Goal: Communication & Community: Answer question/provide support

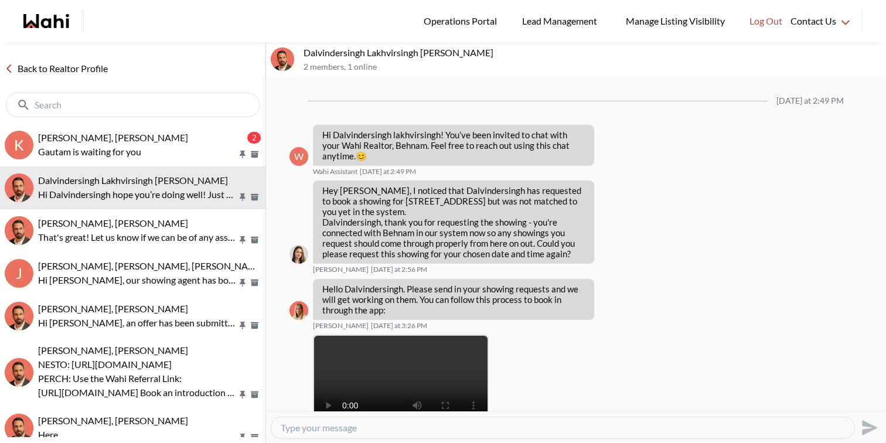
scroll to position [739, 0]
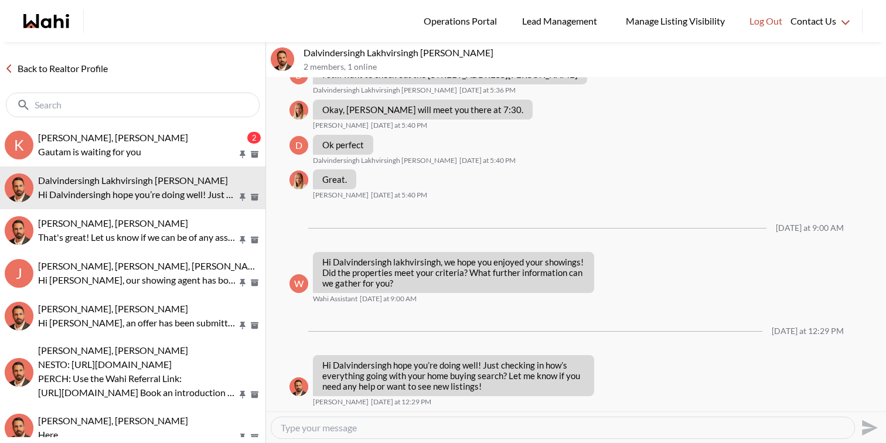
click at [129, 155] on p "Gautam is waiting for you" at bounding box center [137, 152] width 199 height 14
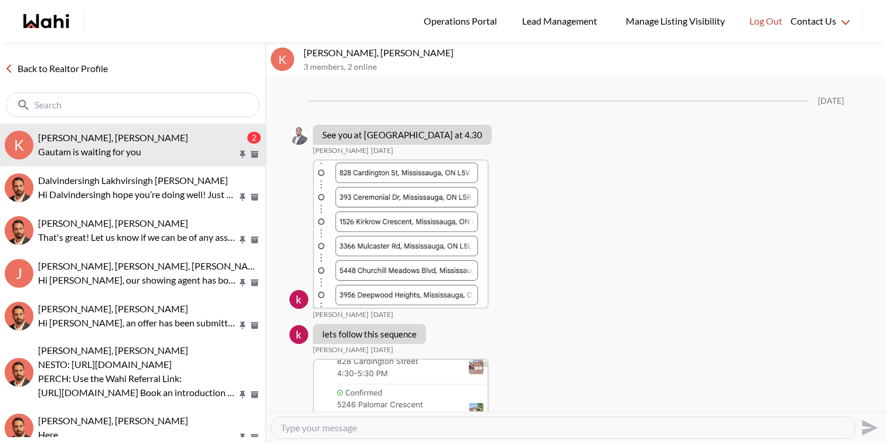
scroll to position [1927, 0]
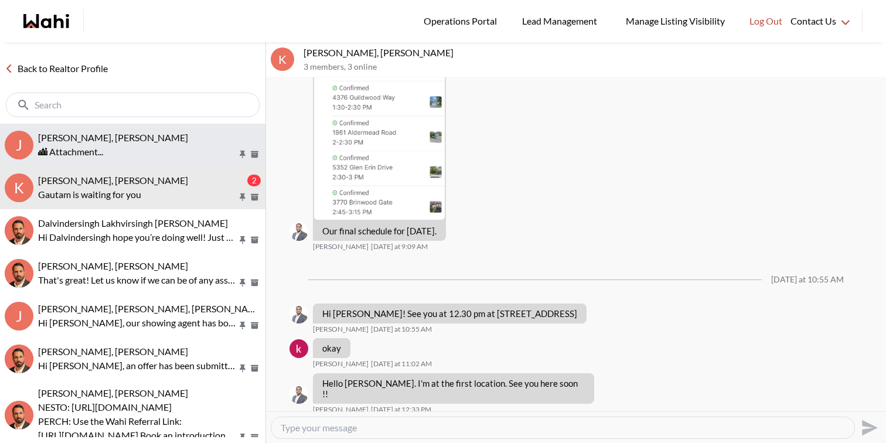
click at [163, 127] on button "J Josh Hortaleza, Faraz, Behnam 🏙 Attachment..." at bounding box center [132, 145] width 265 height 43
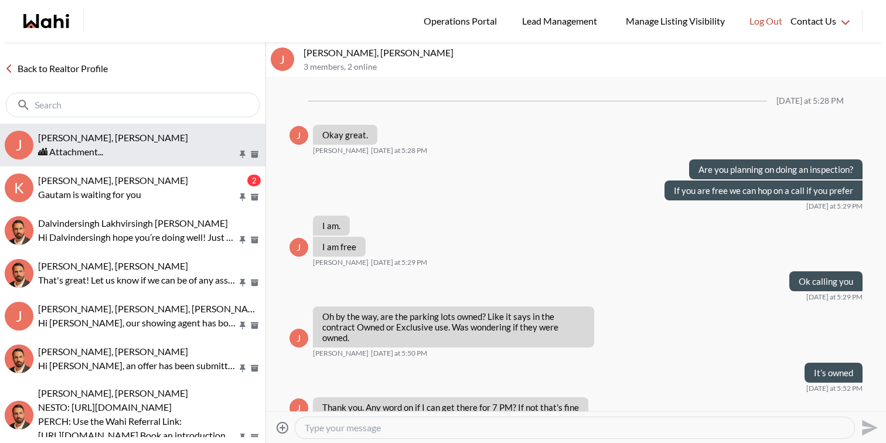
scroll to position [724, 0]
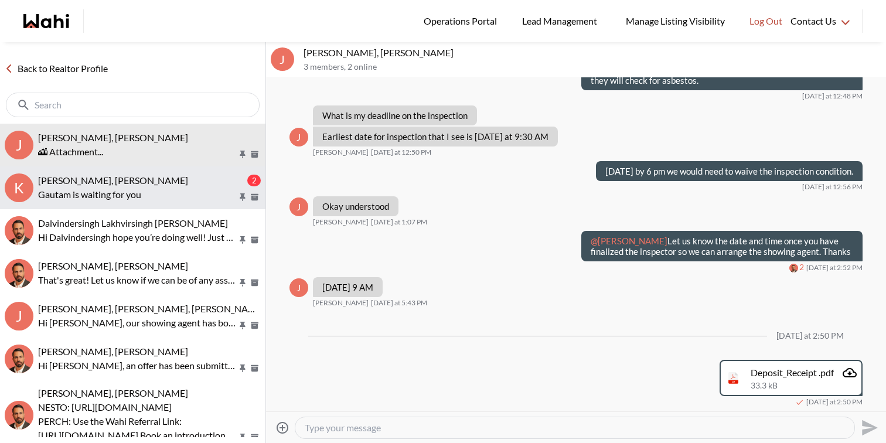
click at [154, 179] on span "khalid Alvi, Gautam, Behnam" at bounding box center [113, 180] width 150 height 11
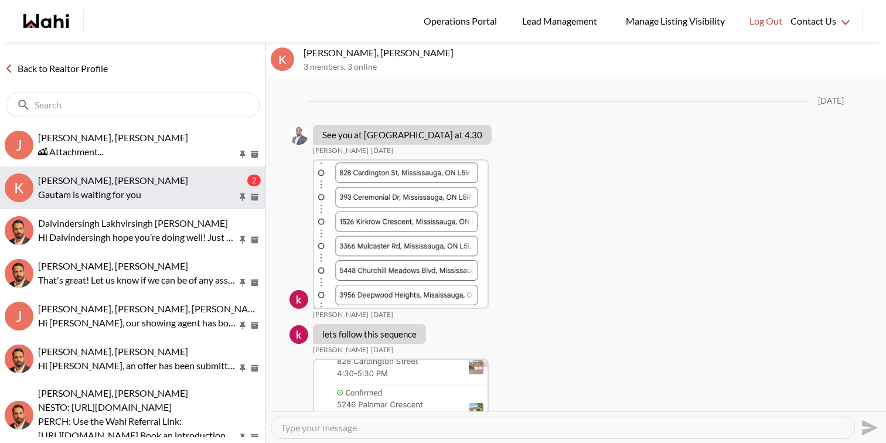
scroll to position [1927, 0]
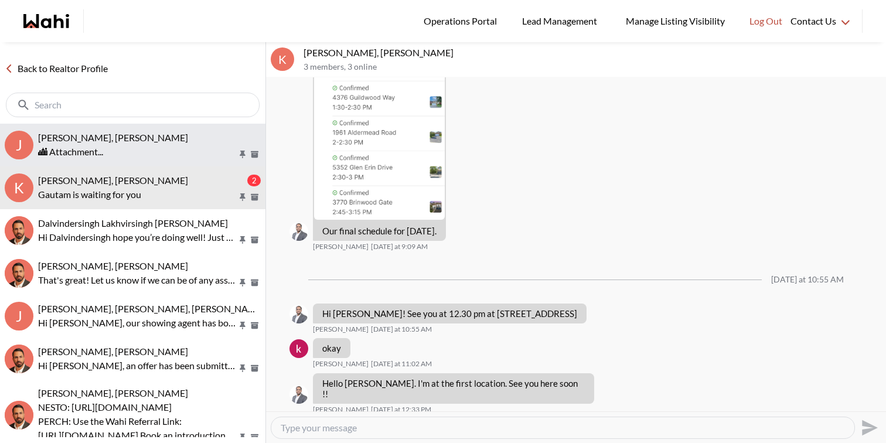
click at [132, 148] on div "🏙 Attachment..." at bounding box center [149, 152] width 223 height 14
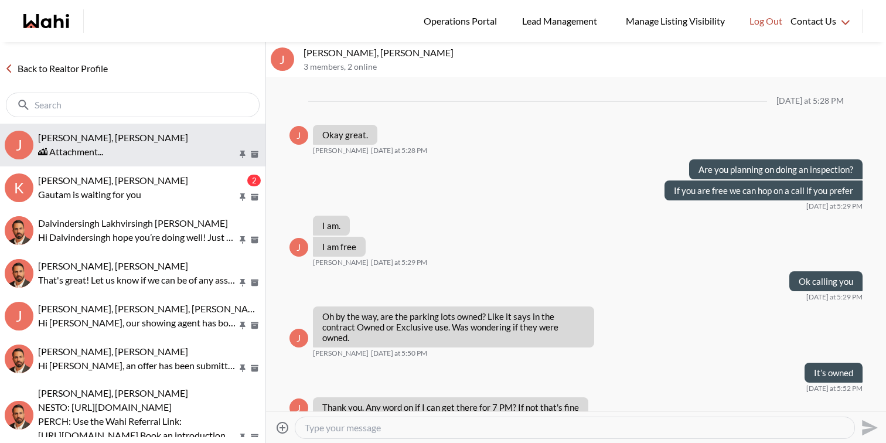
scroll to position [724, 0]
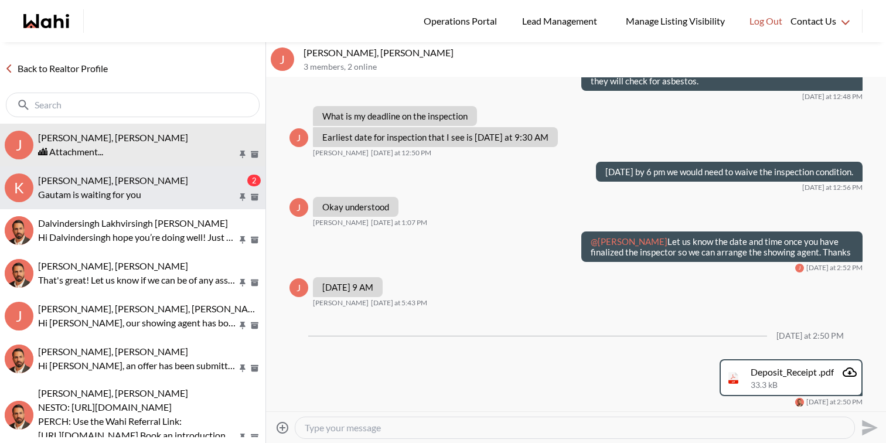
click at [169, 188] on p "Gautam is waiting for you" at bounding box center [137, 194] width 199 height 14
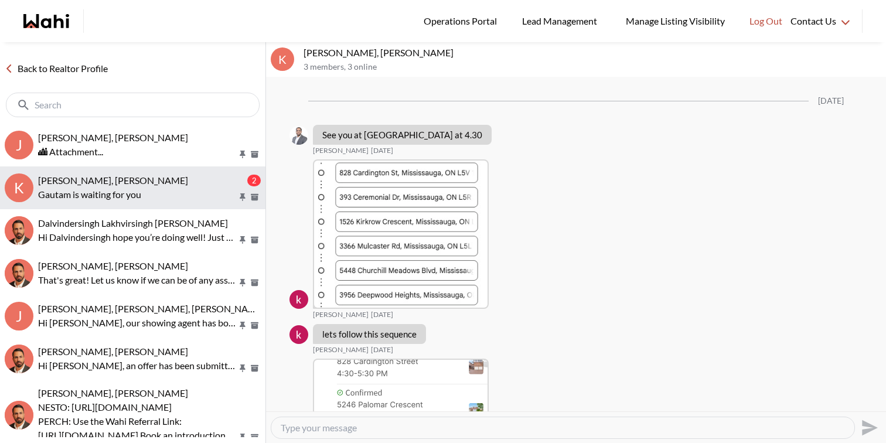
scroll to position [1927, 0]
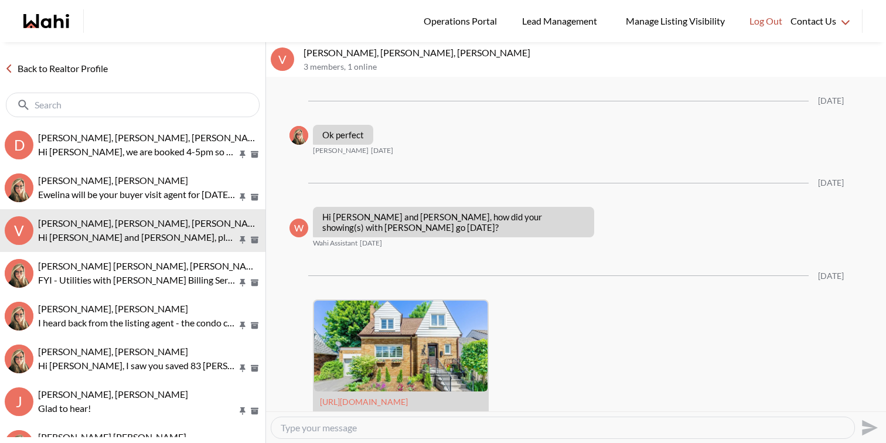
scroll to position [1607, 0]
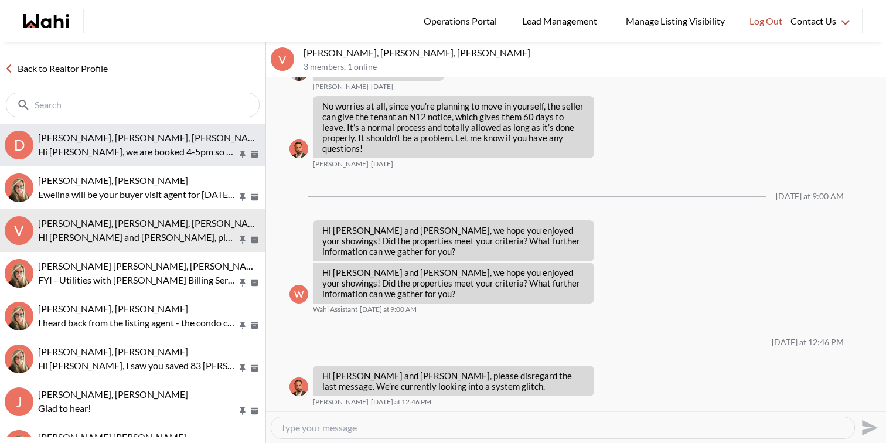
click at [184, 151] on p "Hi David, we are booked 4-5pm so you can take your time and go through the prop…" at bounding box center [137, 152] width 199 height 14
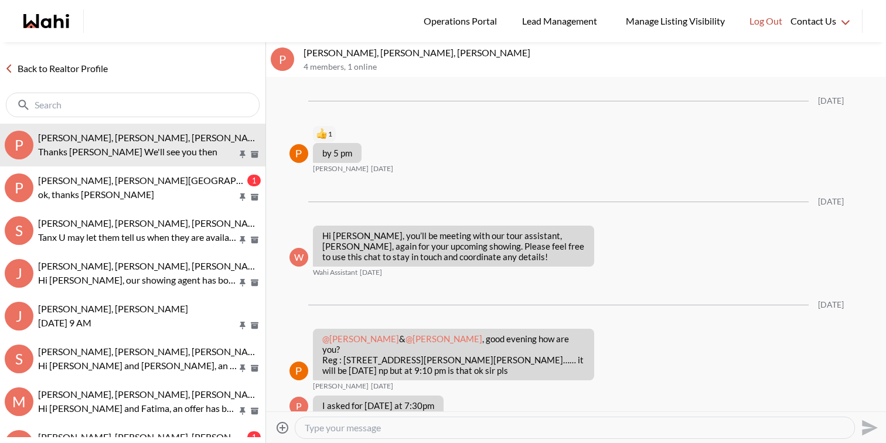
scroll to position [2110, 0]
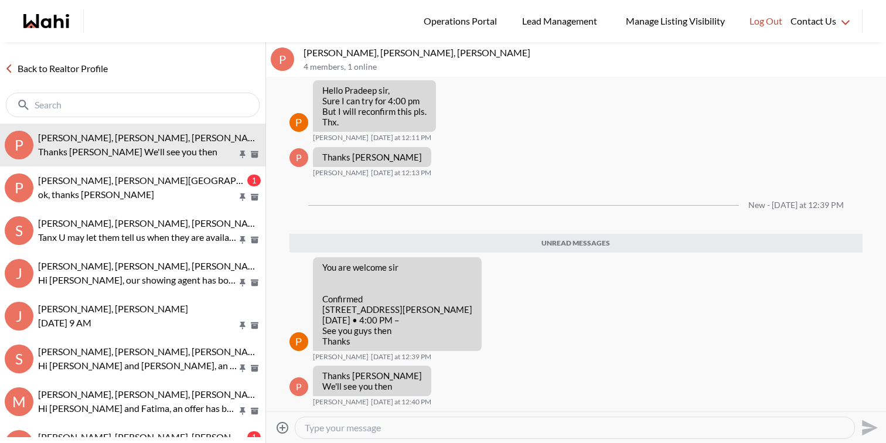
click at [135, 196] on p "ok, thanks [PERSON_NAME]" at bounding box center [137, 194] width 199 height 14
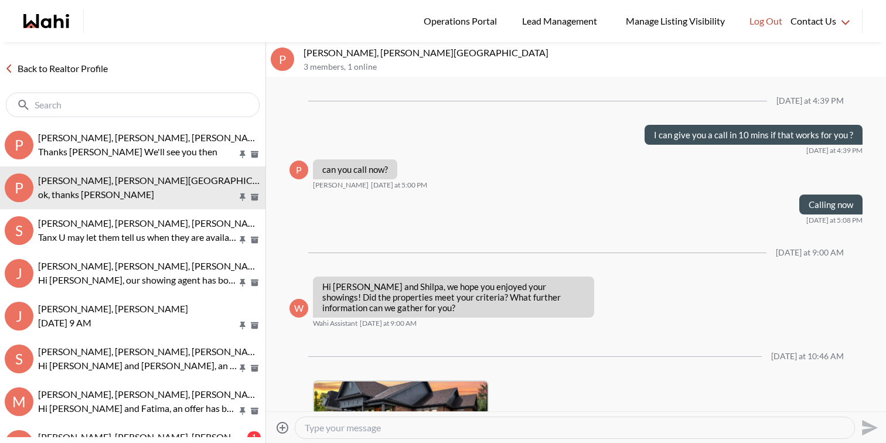
scroll to position [1484, 0]
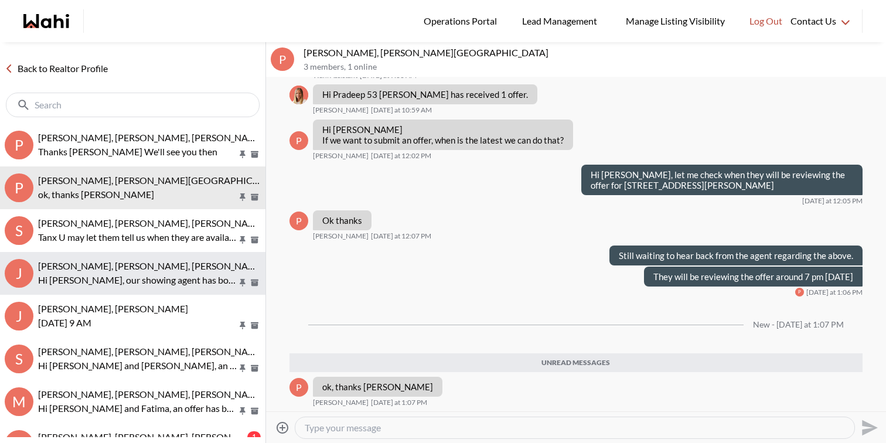
click at [153, 277] on p "Hi [PERSON_NAME], our showing agent has booked the inspection for [DATE] from 9…" at bounding box center [137, 280] width 199 height 14
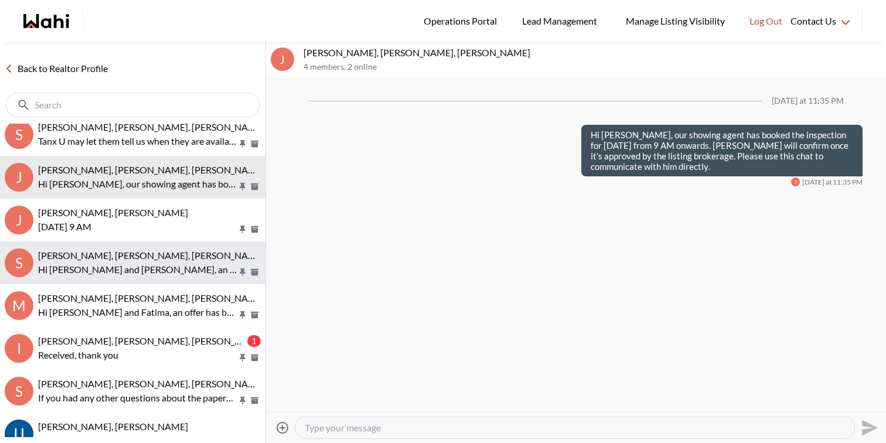
scroll to position [97, 0]
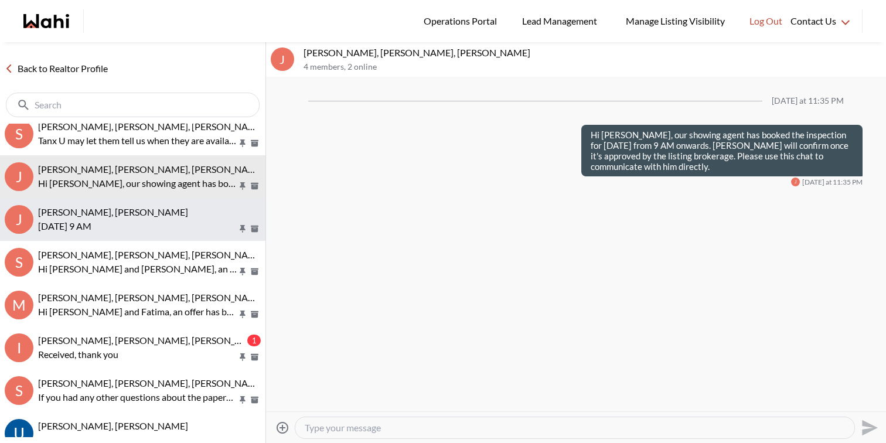
click at [176, 222] on p "Tuesday, September 16th at 9 AM" at bounding box center [137, 226] width 199 height 14
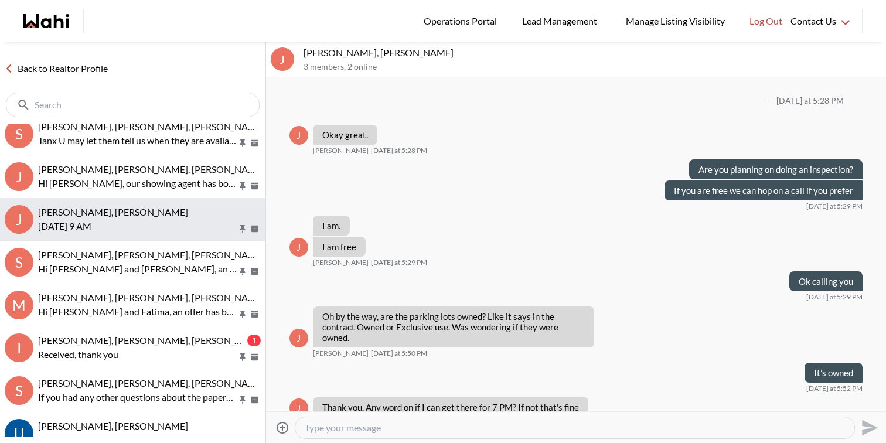
scroll to position [625, 0]
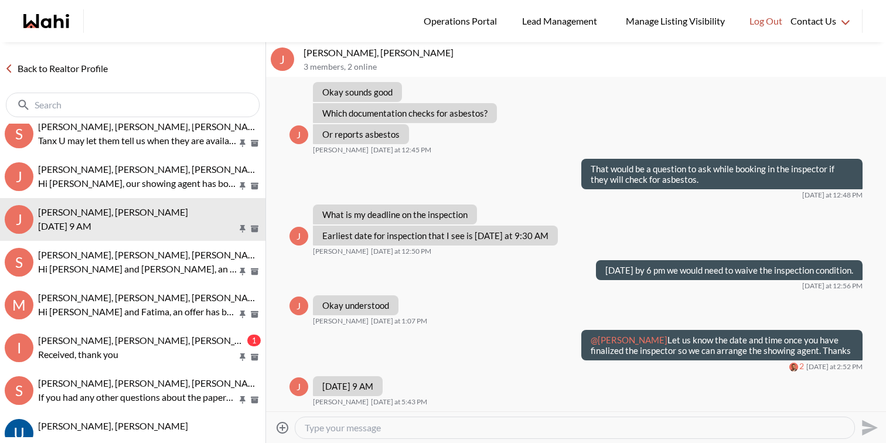
click at [279, 429] on icon "Attach files" at bounding box center [282, 428] width 14 height 14
click at [0, 0] on input "Attach files" at bounding box center [0, 0] width 0 height 0
click at [867, 402] on icon "Send" at bounding box center [870, 405] width 16 height 16
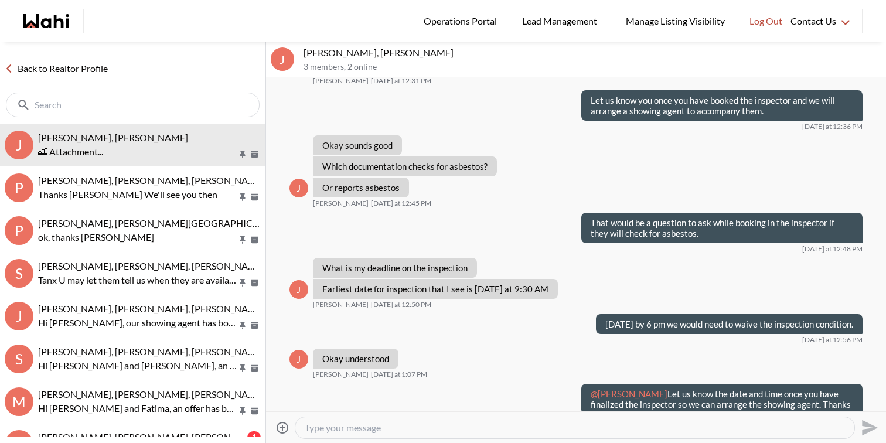
scroll to position [5556, 0]
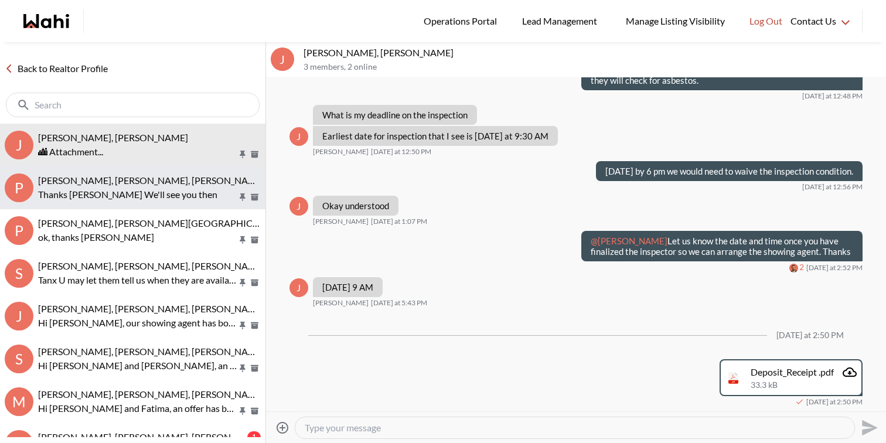
click at [163, 181] on span "Pradeep Pradhan, Shilpa Pradhan, Paul, Faraz" at bounding box center [151, 180] width 227 height 11
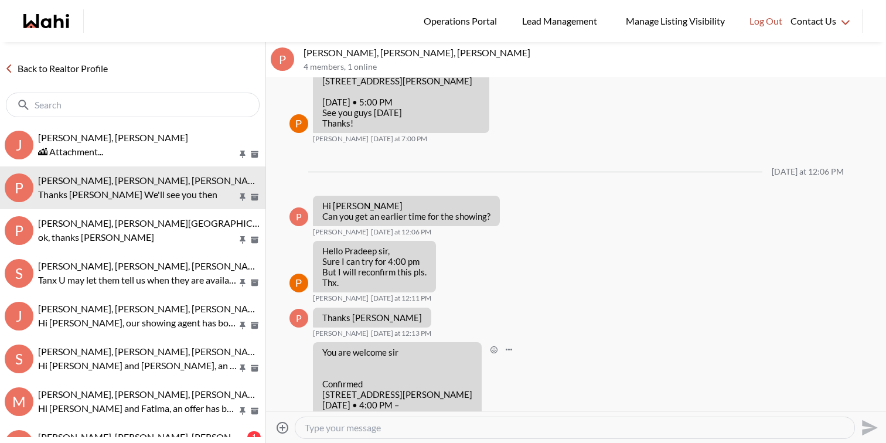
scroll to position [2035, 0]
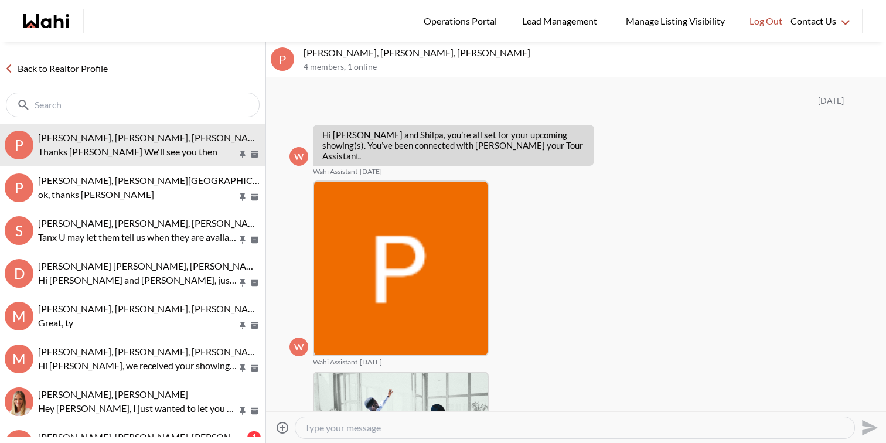
scroll to position [5694, 0]
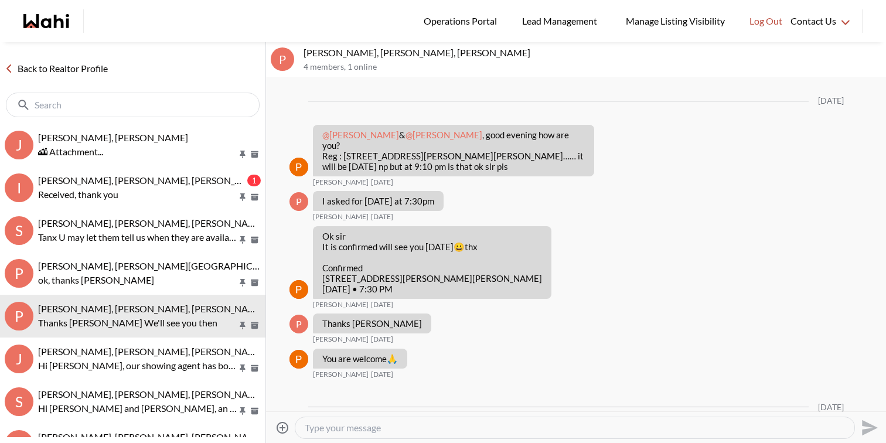
scroll to position [1831, 0]
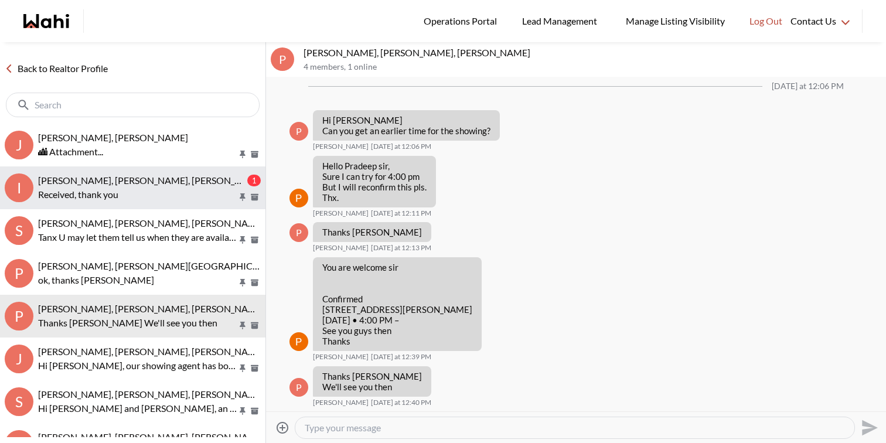
click at [174, 179] on span "[PERSON_NAME], [PERSON_NAME], [PERSON_NAME], [PERSON_NAME]" at bounding box center [190, 180] width 304 height 11
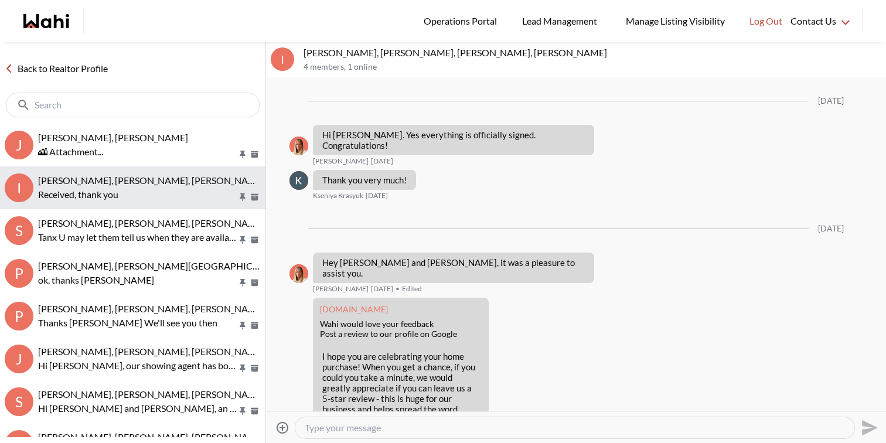
scroll to position [1546, 0]
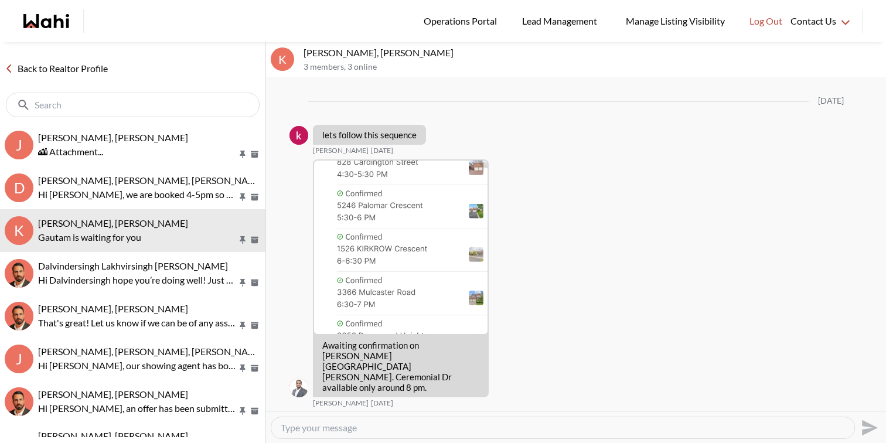
scroll to position [1728, 0]
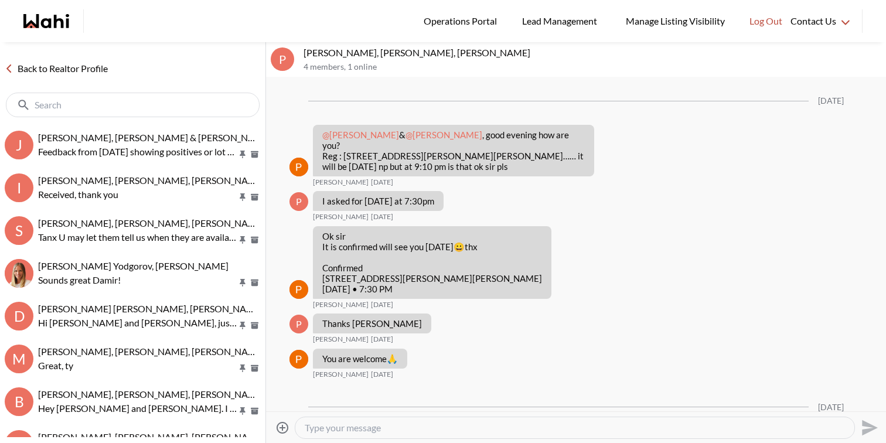
scroll to position [1831, 0]
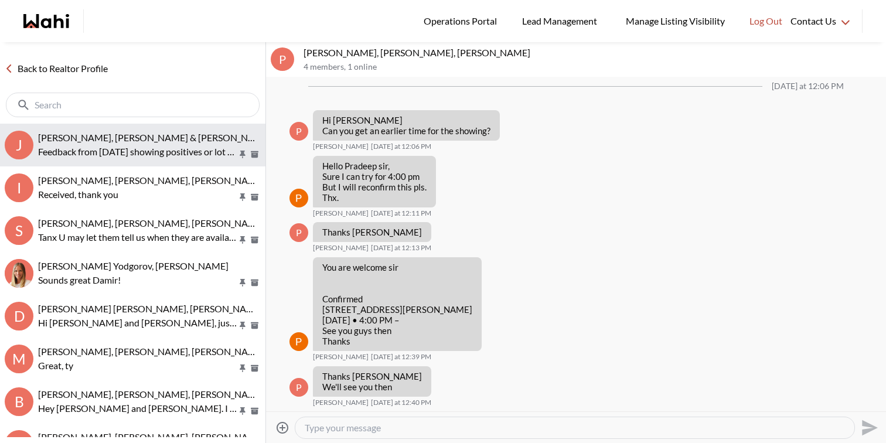
click at [190, 150] on p "Feedback from [DATE] showing positives or lot size kitchen living room and back…" at bounding box center [137, 152] width 199 height 14
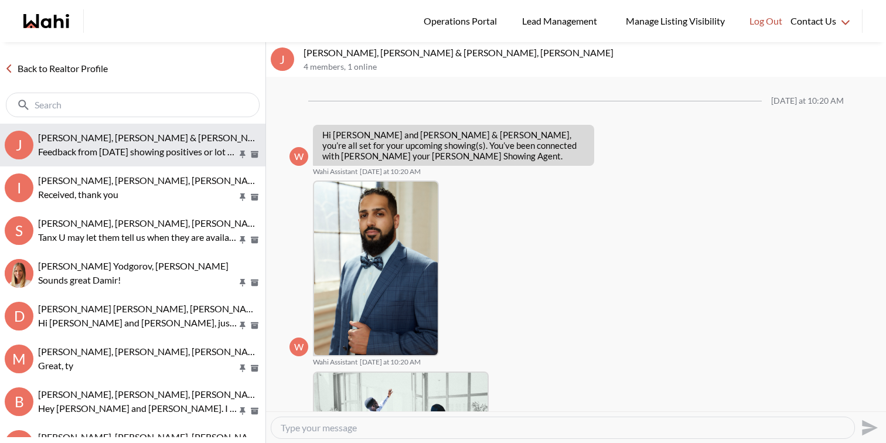
scroll to position [536, 0]
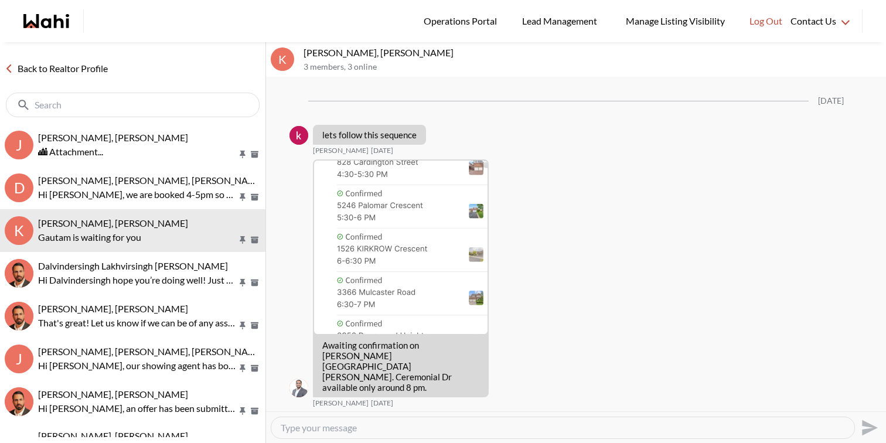
scroll to position [1728, 0]
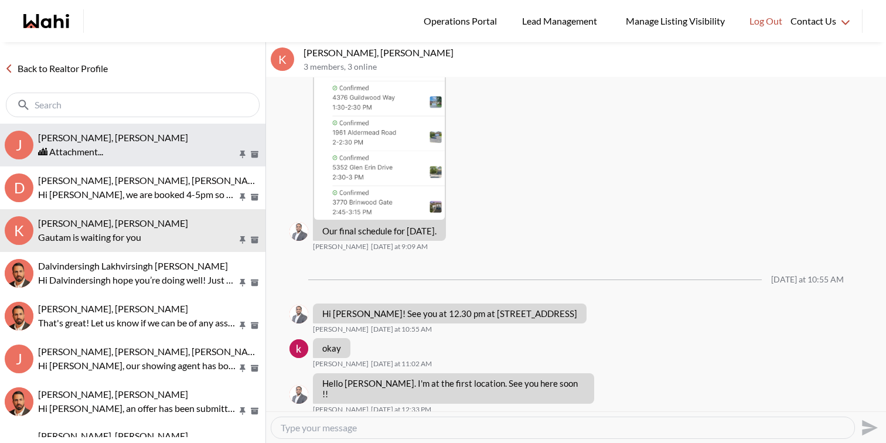
click at [77, 141] on span "[PERSON_NAME], [PERSON_NAME]" at bounding box center [113, 137] width 150 height 11
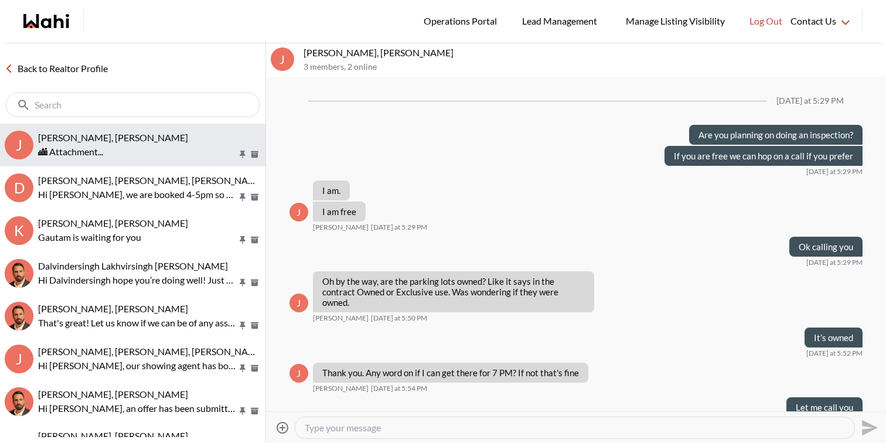
scroll to position [688, 0]
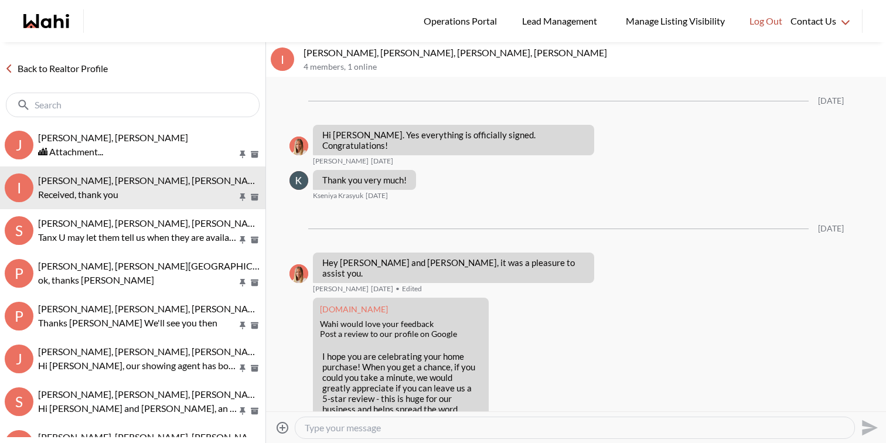
scroll to position [1470, 0]
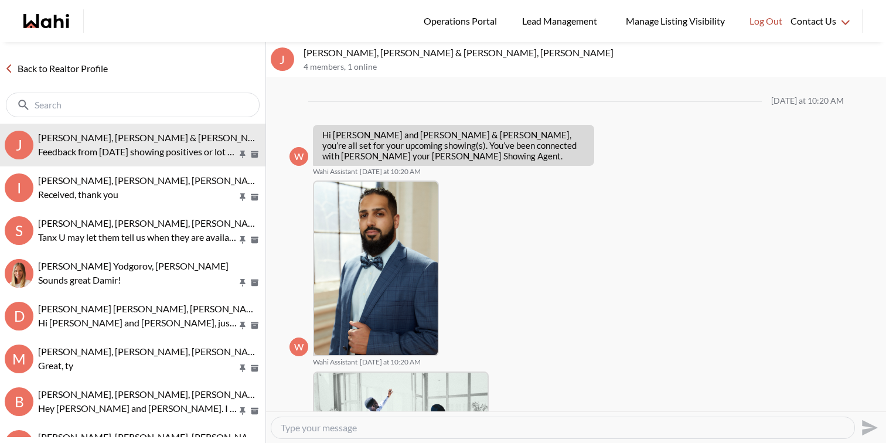
scroll to position [536, 0]
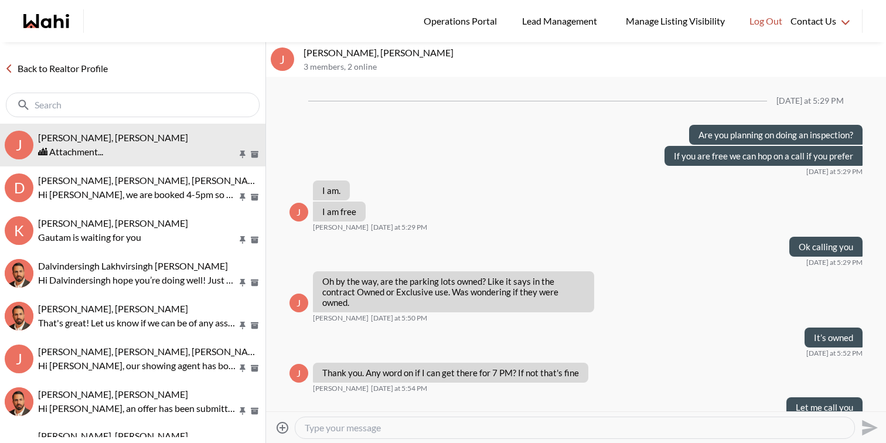
scroll to position [688, 0]
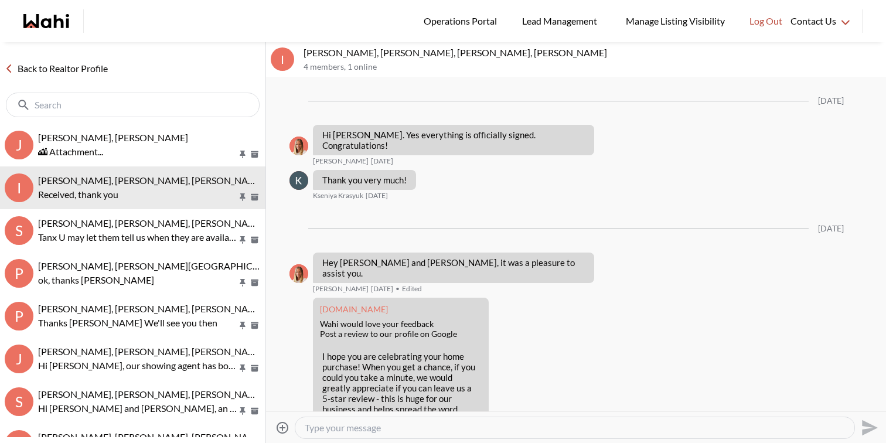
scroll to position [1470, 0]
